Goal: Transaction & Acquisition: Purchase product/service

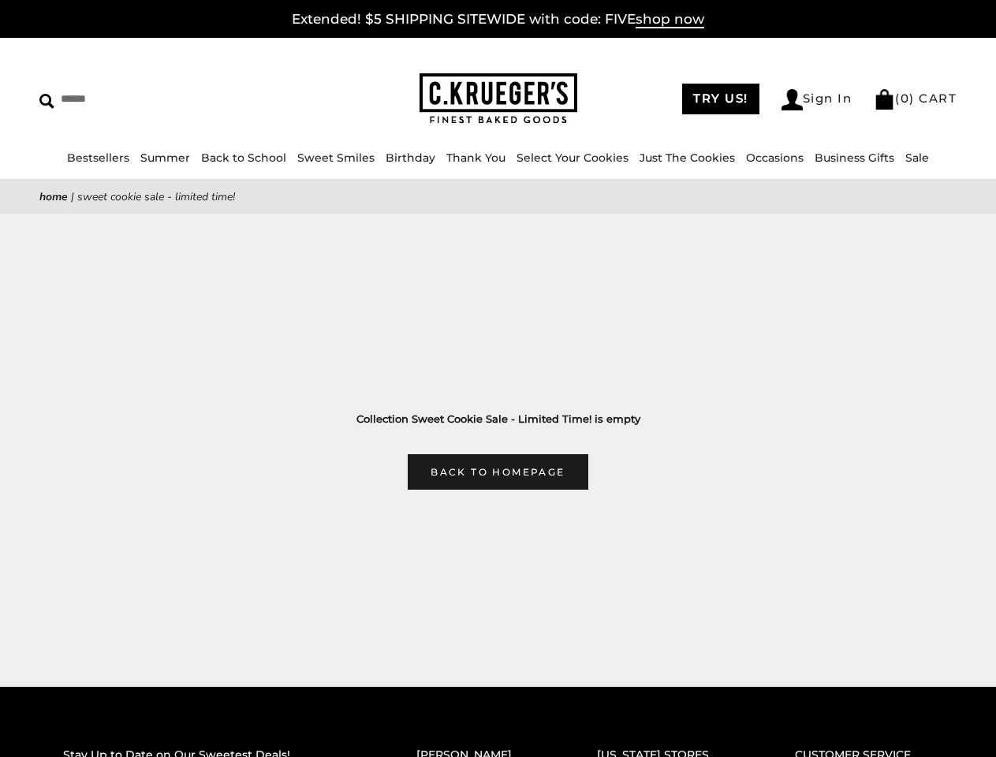
click at [498, 378] on main "Home | Sweet Cookie Sale - Limited Time! Collection Sweet Cookie Sale - Limited…" at bounding box center [498, 335] width 996 height 310
click at [769, 158] on link "Occasions" at bounding box center [775, 158] width 58 height 14
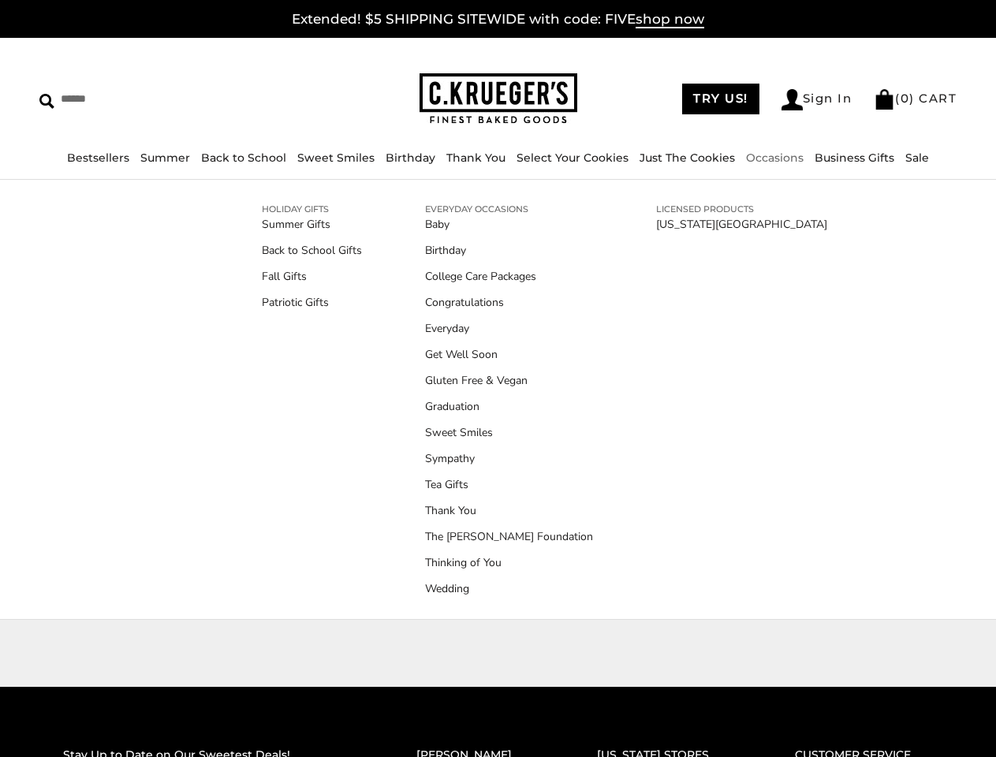
click at [498, 449] on ul "Baby Birthday College Care Packages Congratulations Everyday Get Well Soon Glut…" at bounding box center [509, 406] width 168 height 381
